Goal: Task Accomplishment & Management: Manage account settings

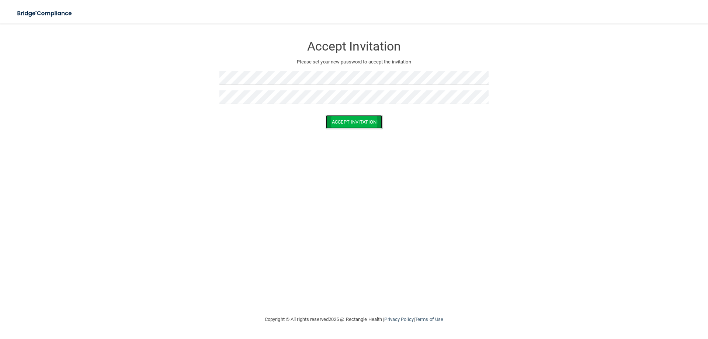
click at [347, 124] on button "Accept Invitation" at bounding box center [354, 122] width 57 height 14
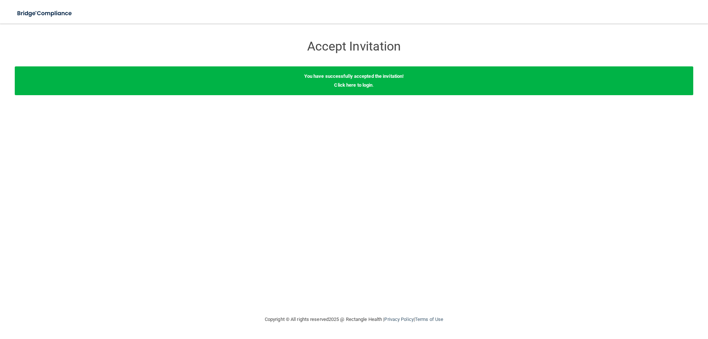
click at [358, 88] on div "You have successfully accepted the invitation! Click here to login ." at bounding box center [354, 80] width 679 height 29
click at [356, 88] on div "You have successfully accepted the invitation! Click here to login ." at bounding box center [354, 80] width 679 height 29
click at [357, 86] on link "Click here to login" at bounding box center [353, 85] width 38 height 6
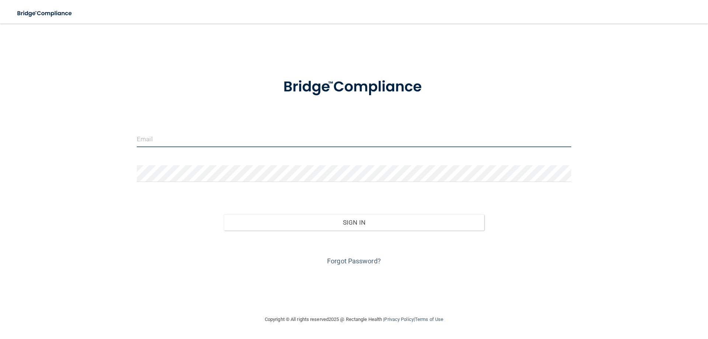
type input "[EMAIL_ADDRESS][PERSON_NAME][DOMAIN_NAME]"
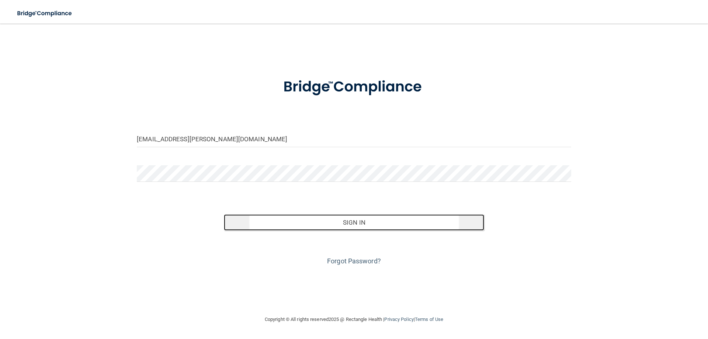
click at [350, 225] on button "Sign In" at bounding box center [354, 222] width 261 height 16
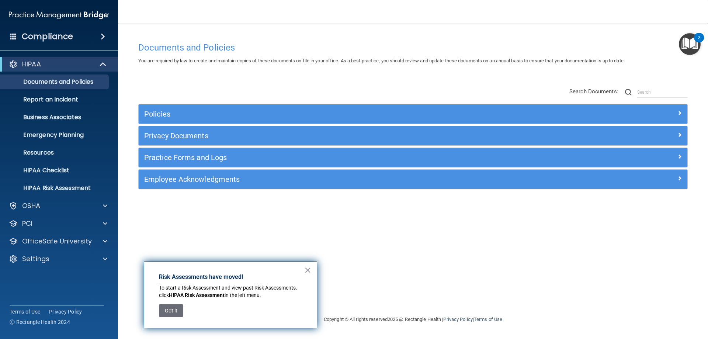
click at [690, 46] on img "Open Resource Center, 2 new notifications" at bounding box center [690, 44] width 22 height 22
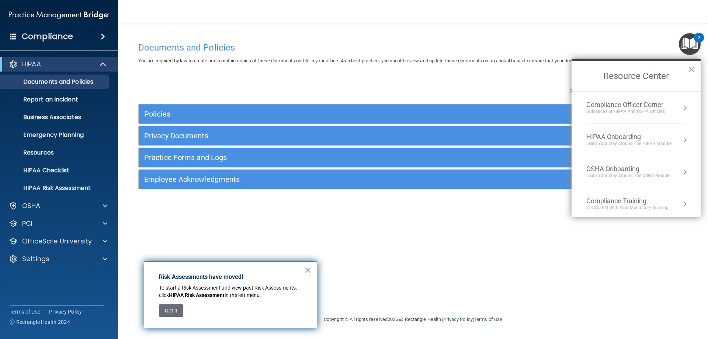
scroll to position [105, 0]
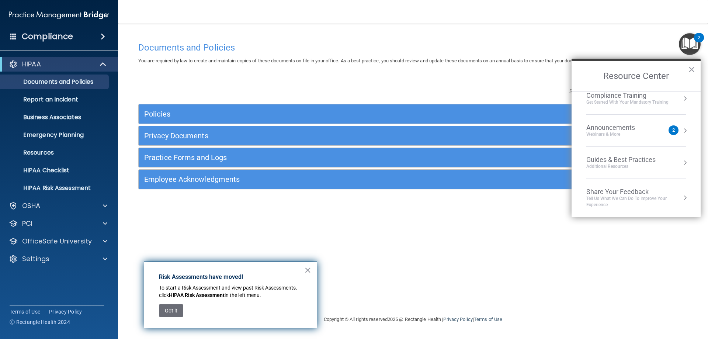
click at [657, 134] on div "Announcements Webinars & More" at bounding box center [625, 131] width 78 height 14
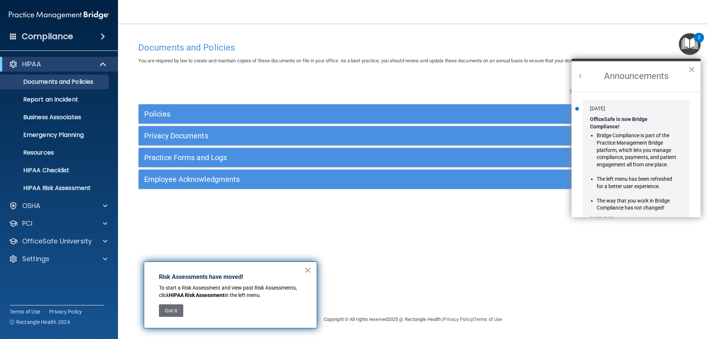
scroll to position [0, 0]
click at [692, 67] on button "×" at bounding box center [691, 69] width 7 height 12
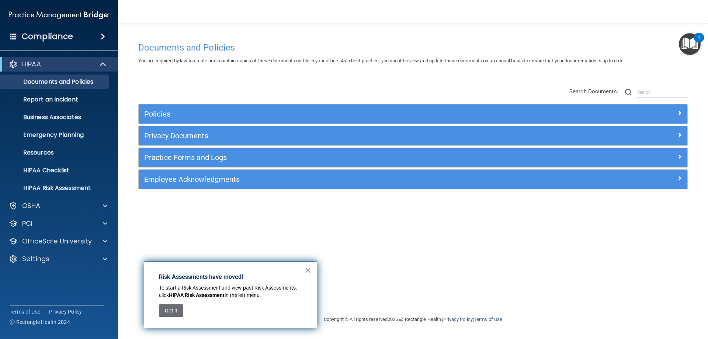
click at [690, 46] on img "Open Resource Center, 1 new notification" at bounding box center [690, 44] width 22 height 22
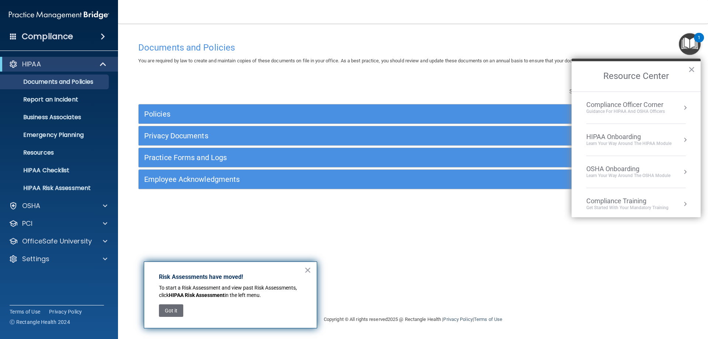
scroll to position [105, 0]
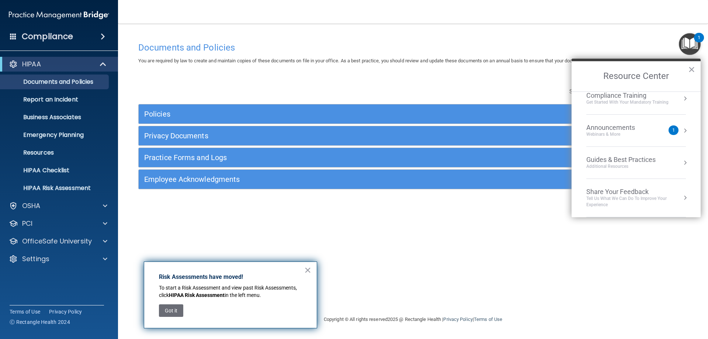
click at [641, 133] on div "Webinars & More" at bounding box center [617, 134] width 63 height 6
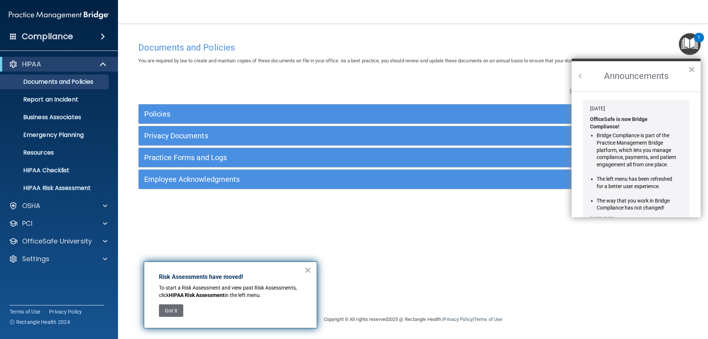
scroll to position [0, 0]
click at [692, 70] on button "×" at bounding box center [691, 69] width 7 height 12
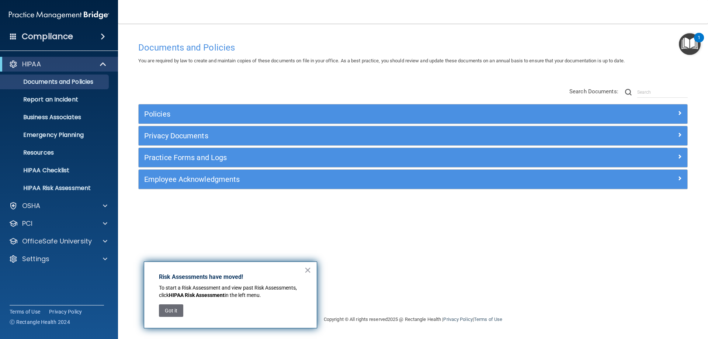
click at [690, 46] on img "Open Resource Center, 1 new notification" at bounding box center [690, 44] width 22 height 22
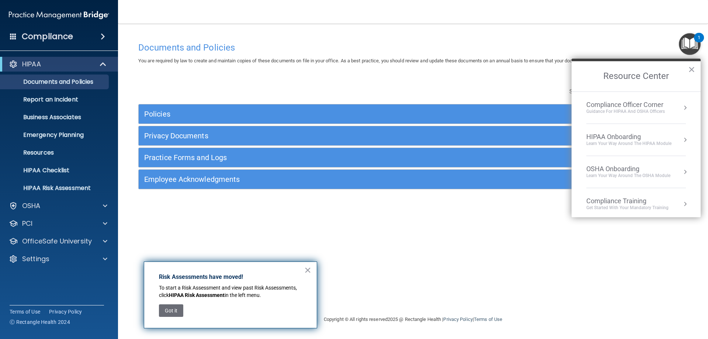
scroll to position [105, 0]
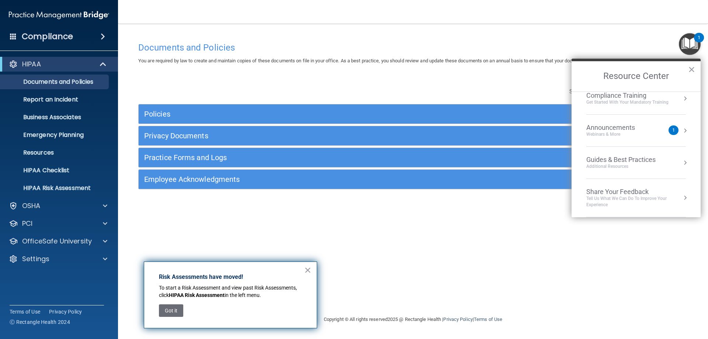
click at [611, 127] on div "Announcements" at bounding box center [617, 128] width 63 height 8
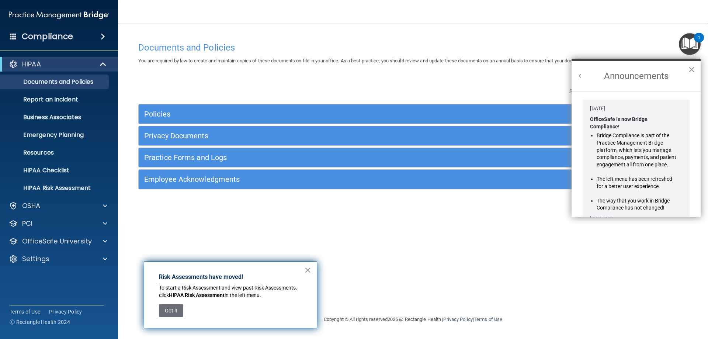
scroll to position [121, 0]
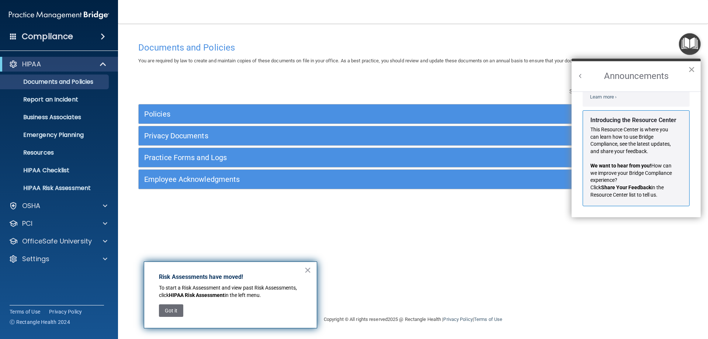
click at [693, 69] on button "×" at bounding box center [691, 69] width 7 height 12
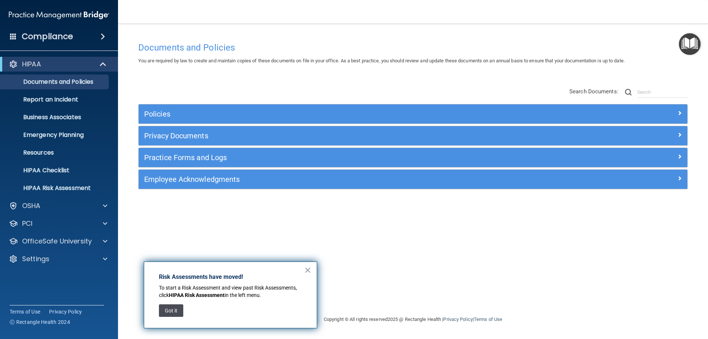
click at [176, 309] on button "Got it" at bounding box center [171, 310] width 24 height 13
